Goal: Task Accomplishment & Management: Use online tool/utility

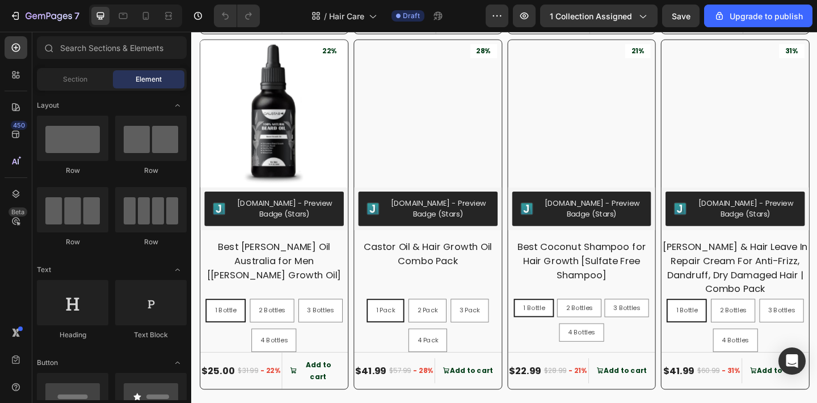
scroll to position [1079, 0]
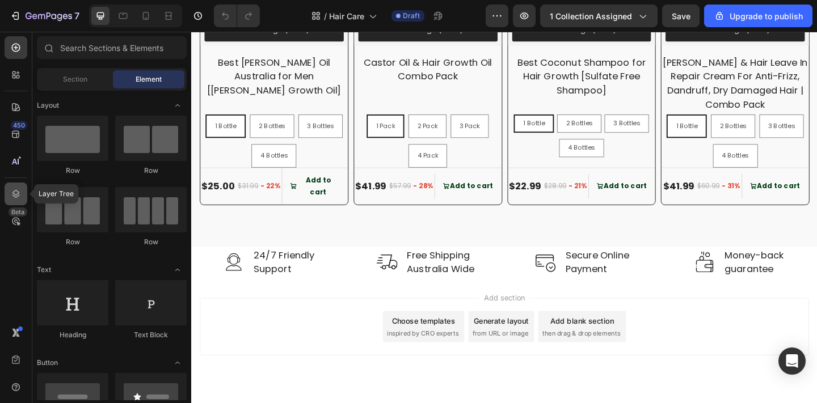
click at [16, 199] on icon at bounding box center [15, 193] width 11 height 11
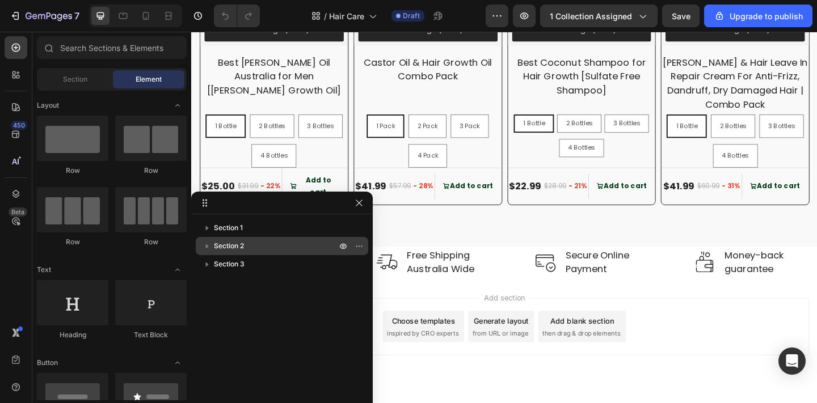
click at [262, 233] on p "Section 1" at bounding box center [276, 227] width 125 height 11
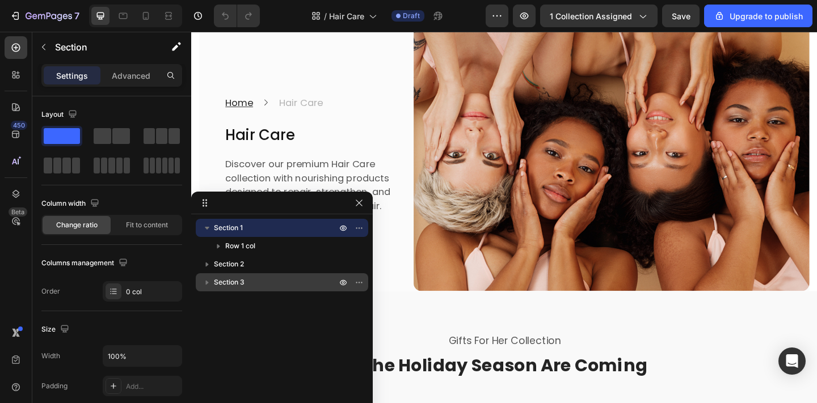
click at [268, 279] on p "Section 3" at bounding box center [276, 282] width 125 height 11
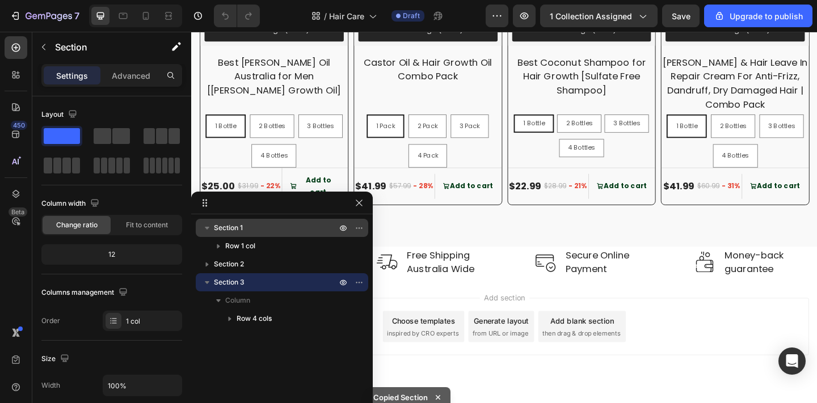
click at [259, 225] on p "Section 1" at bounding box center [276, 227] width 125 height 11
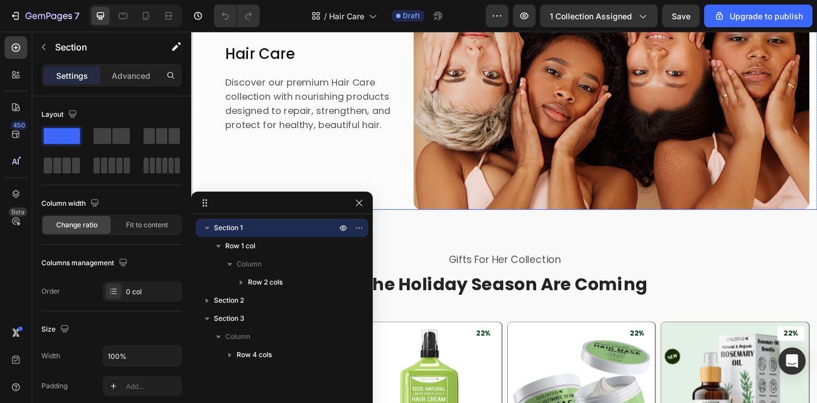
scroll to position [187, 0]
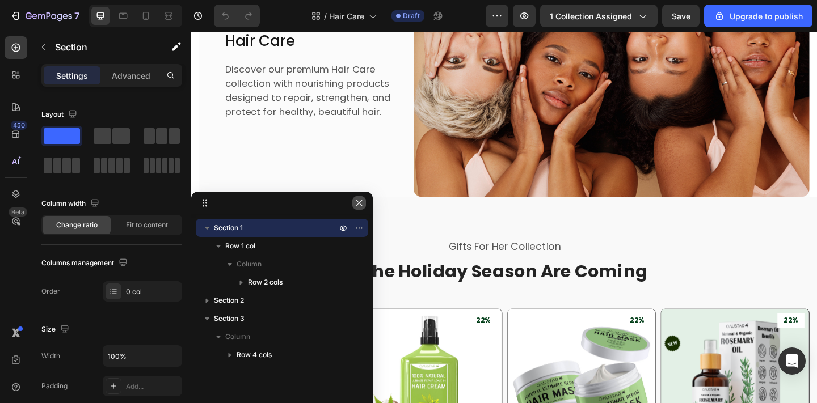
click at [357, 200] on icon "button" at bounding box center [359, 203] width 9 height 9
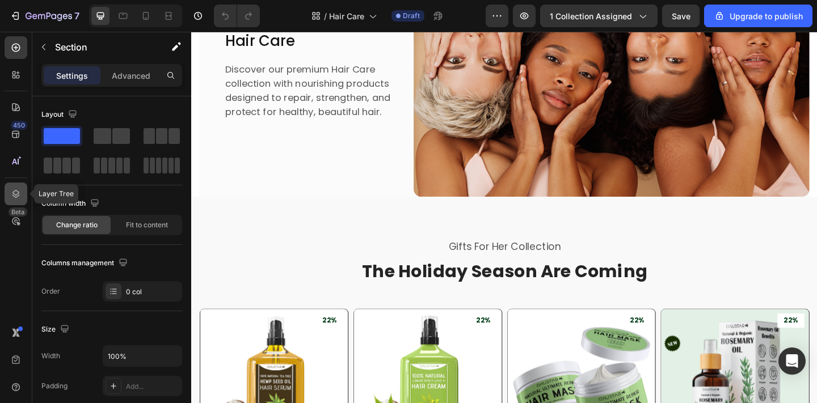
click at [12, 197] on icon at bounding box center [15, 193] width 11 height 11
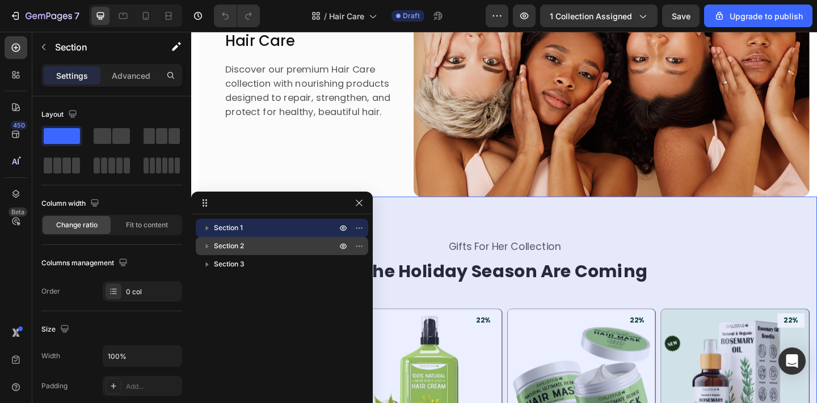
click at [235, 246] on span "Section 2" at bounding box center [229, 246] width 30 height 11
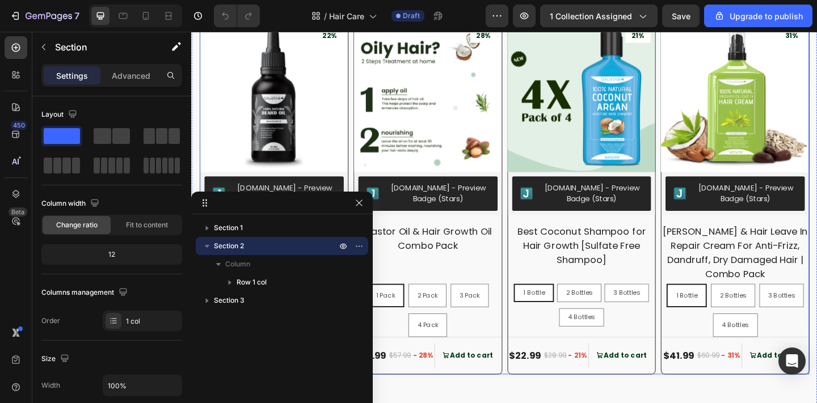
scroll to position [1079, 0]
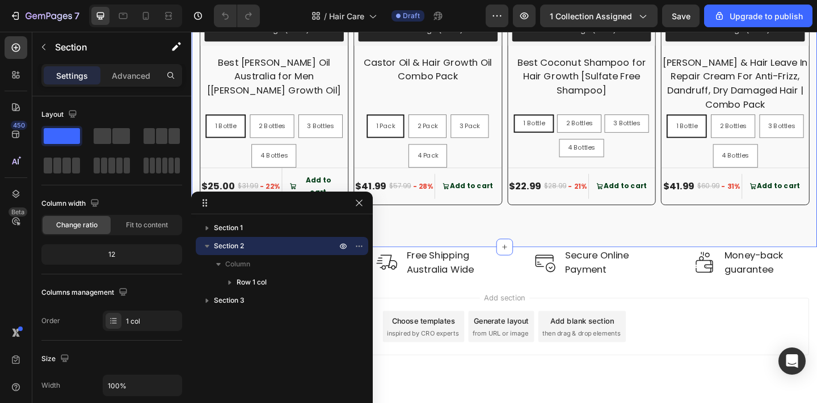
click at [690, 322] on div "Add section Choose templates inspired by CRO experts Generate layout from URL o…" at bounding box center [531, 353] width 663 height 62
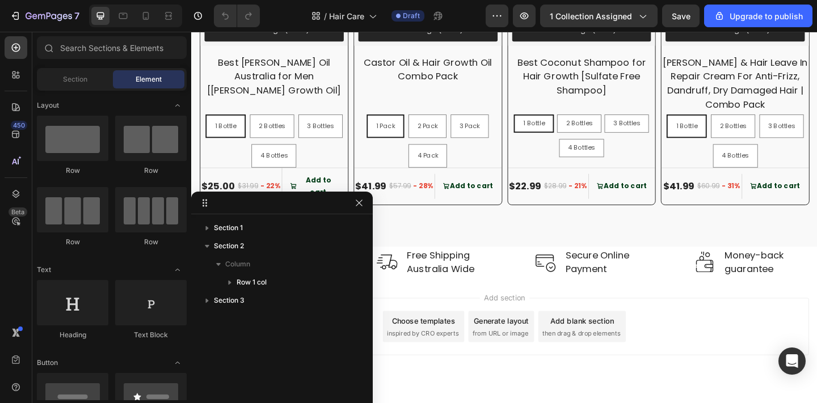
click at [688, 299] on div "Add section Choose templates inspired by CRO experts Generate layout from URL o…" at bounding box center [531, 369] width 681 height 140
drag, startPoint x: 162, startPoint y: 16, endPoint x: 56, endPoint y: 90, distance: 129.5
click at [56, 0] on div "7 / Hair Care Draft Preview 1 collection assigned Save Upgrade to publish 450 B…" at bounding box center [408, 0] width 817 height 0
click at [20, 78] on icon at bounding box center [15, 74] width 11 height 11
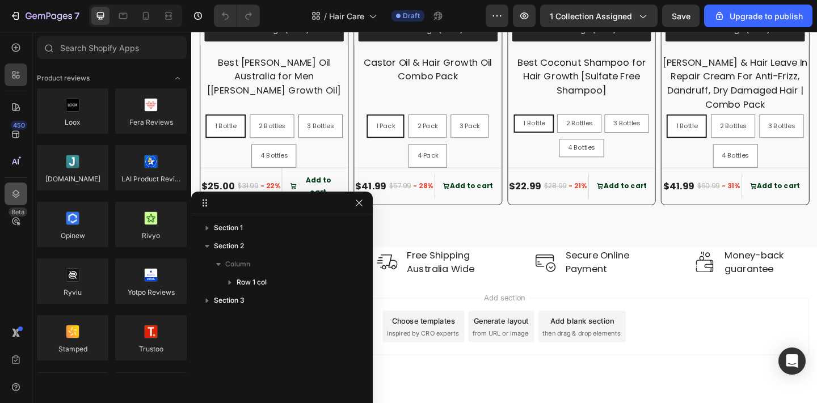
click at [14, 190] on icon at bounding box center [15, 193] width 11 height 11
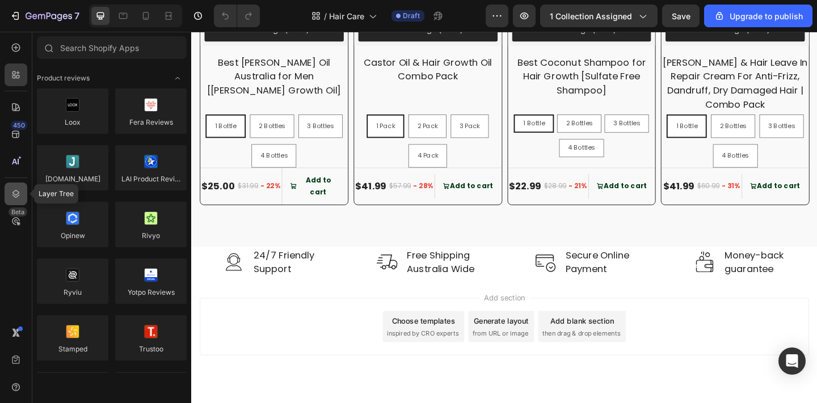
click at [19, 198] on icon at bounding box center [15, 193] width 11 height 11
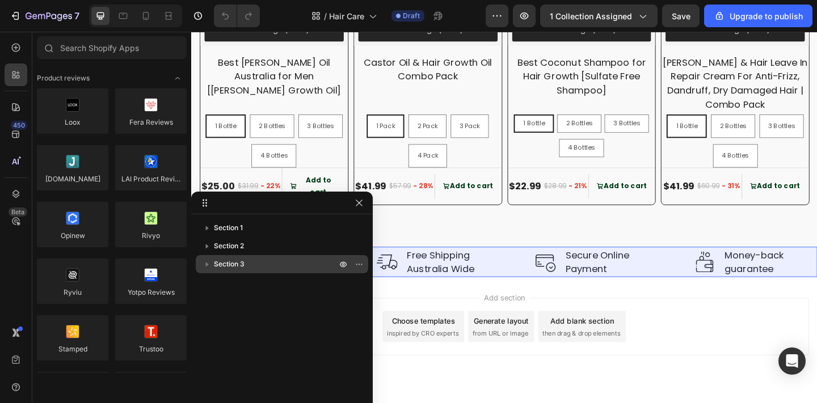
click at [251, 264] on p "Section 3" at bounding box center [276, 264] width 125 height 11
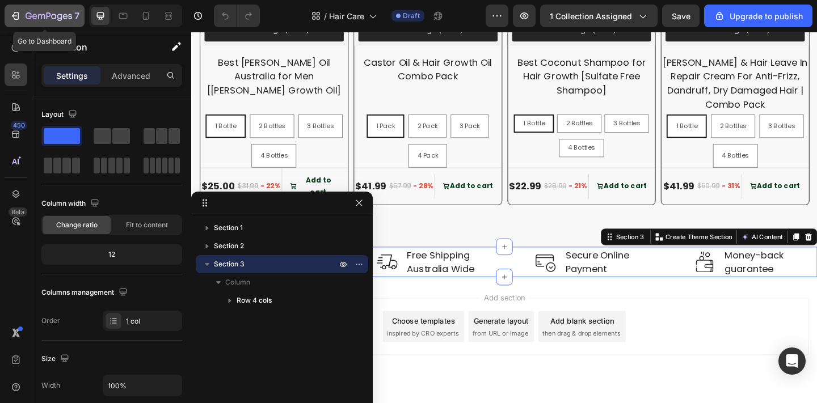
click at [26, 17] on icon "button" at bounding box center [49, 17] width 47 height 10
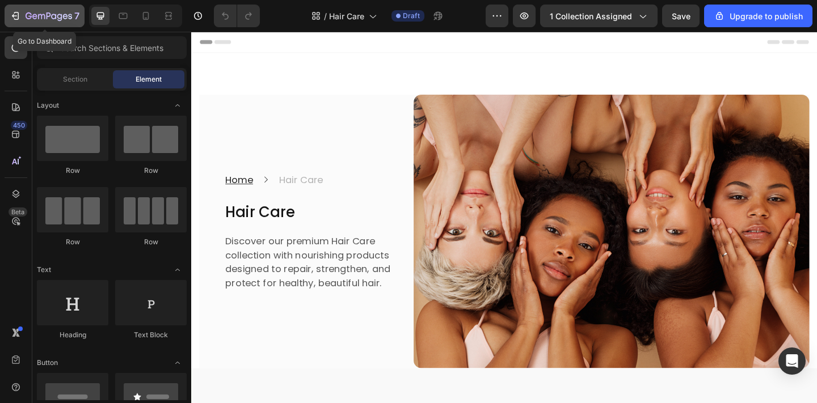
click at [20, 17] on icon "button" at bounding box center [15, 15] width 11 height 11
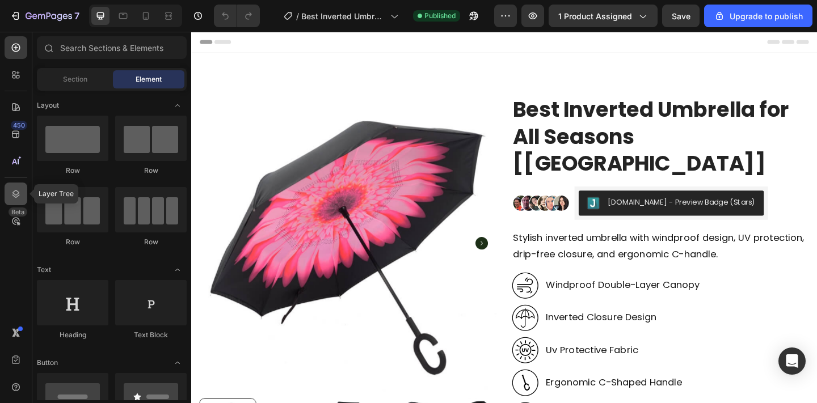
click at [18, 196] on icon at bounding box center [15, 194] width 7 height 8
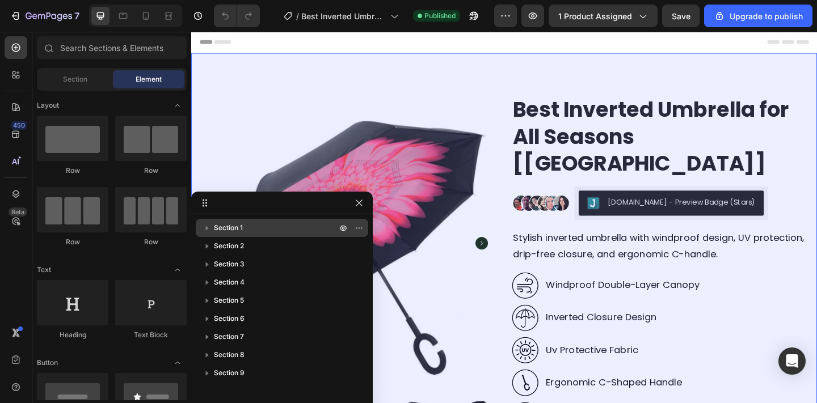
click at [333, 226] on p "Section 1" at bounding box center [276, 227] width 125 height 11
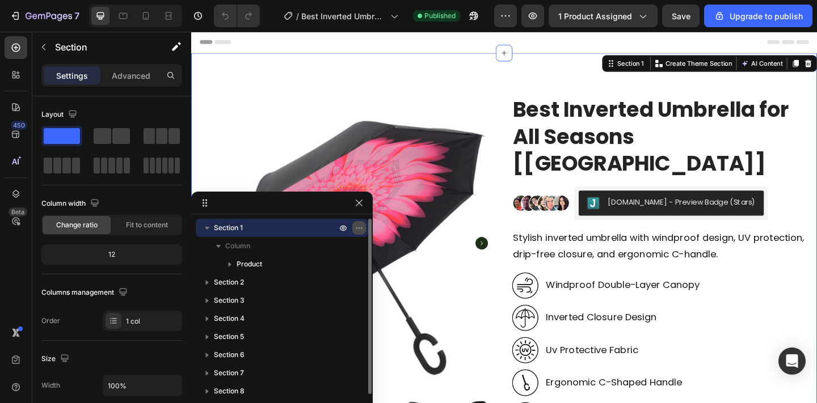
click at [359, 227] on icon "button" at bounding box center [359, 228] width 9 height 9
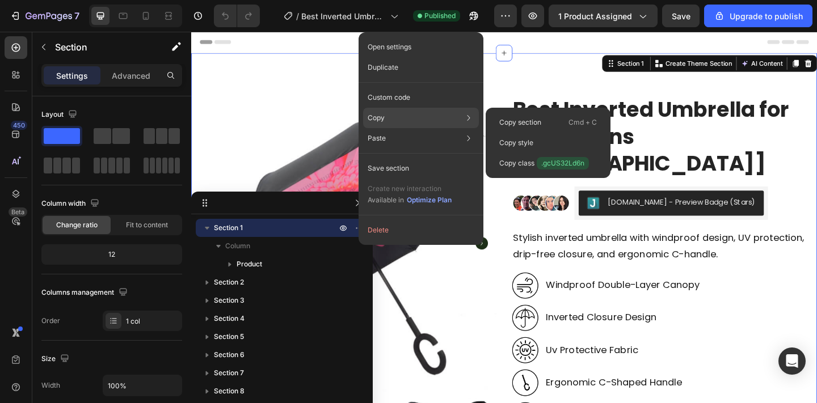
click at [412, 120] on div "Copy Copy section Cmd + C Copy style Copy class .gcUS32Ld6n" at bounding box center [421, 118] width 116 height 20
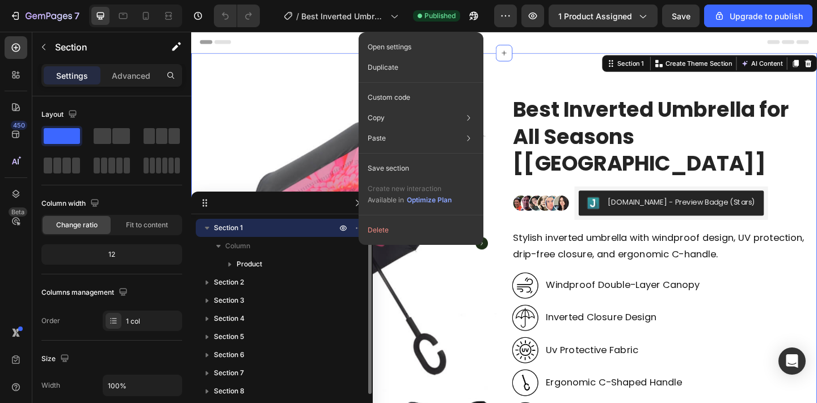
click at [284, 226] on p "Section 1" at bounding box center [276, 227] width 125 height 11
